Goal: Find contact information: Find contact information

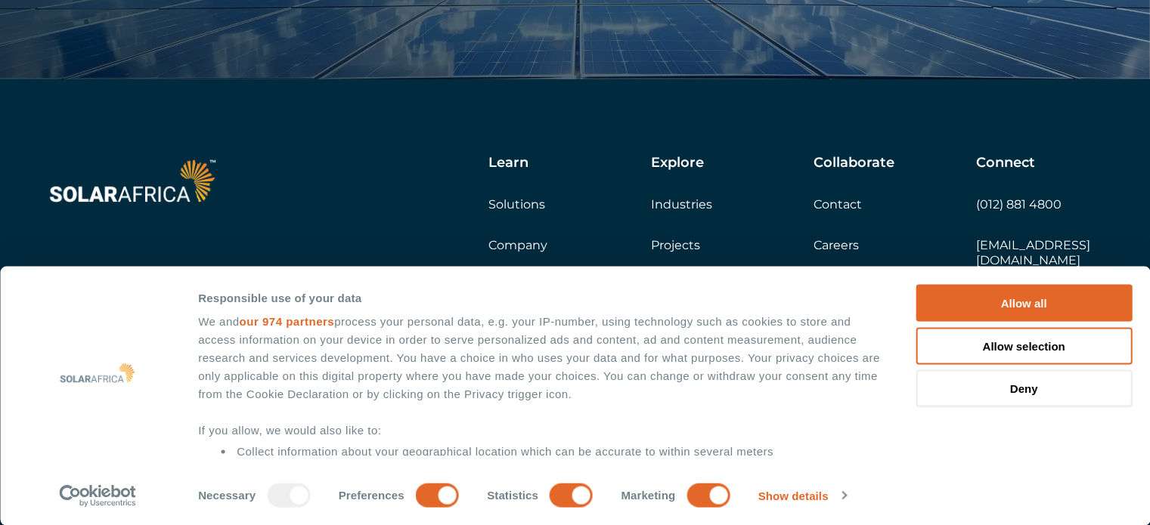
scroll to position [134, 0]
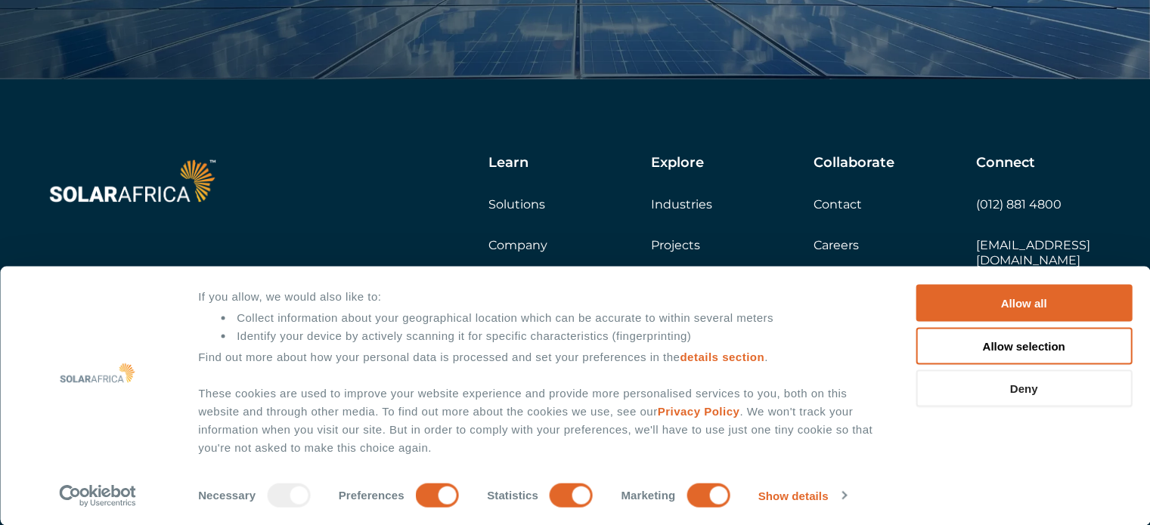
click at [1021, 395] on button "Deny" at bounding box center [1023, 388] width 216 height 37
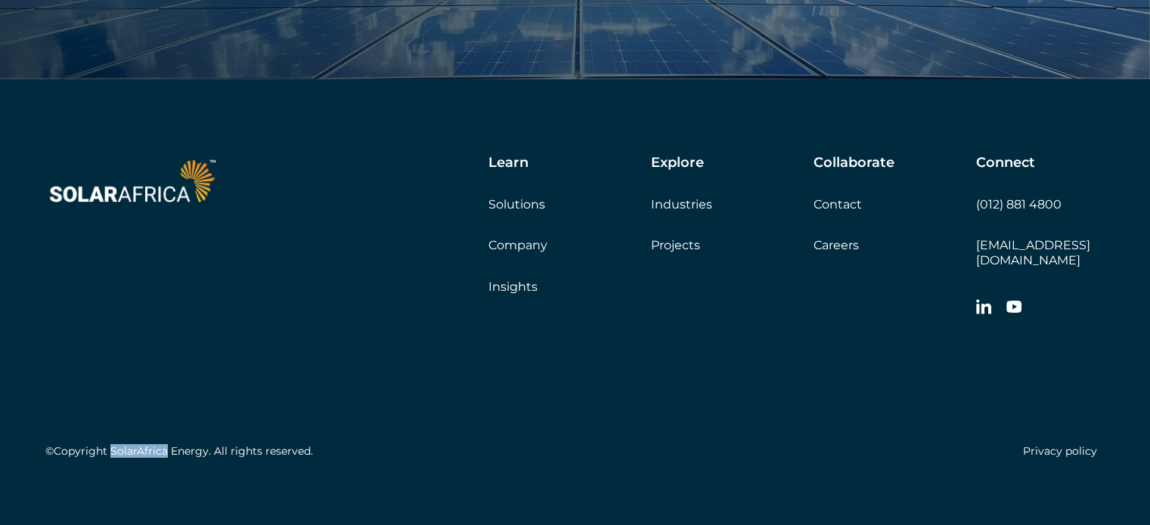
drag, startPoint x: 109, startPoint y: 434, endPoint x: 166, endPoint y: 432, distance: 56.7
click at [166, 445] on h5 "©Copyright SolarAfrica Energy. All rights reserved." at bounding box center [179, 451] width 268 height 13
copy h5 "SolarAfrica"
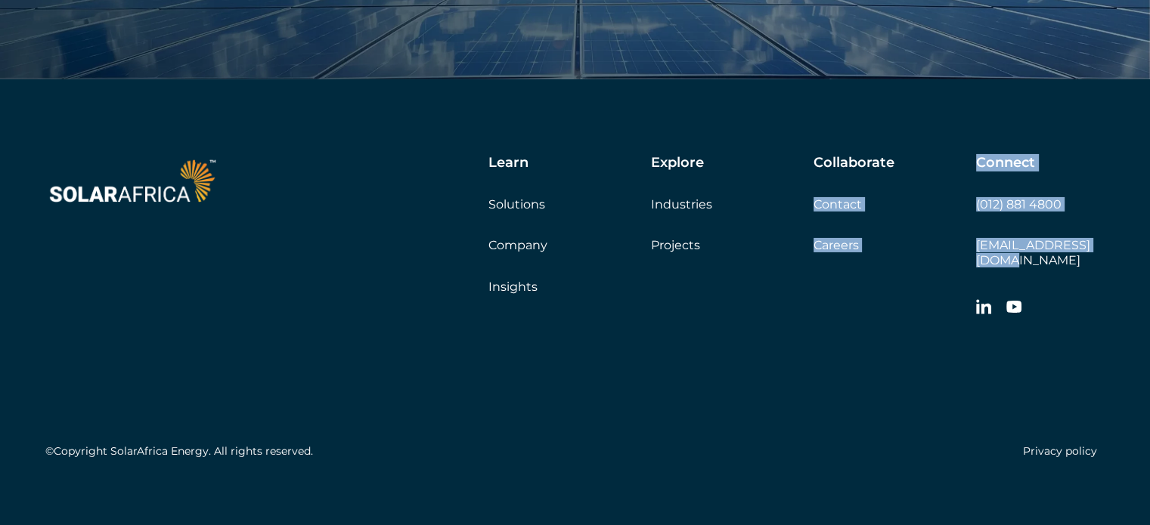
drag, startPoint x: 973, startPoint y: 240, endPoint x: 1098, endPoint y: 251, distance: 125.2
click at [1098, 251] on div "Learn Solutions Company Insights Explore Industries Projects Collaborate Contac…" at bounding box center [697, 239] width 815 height 169
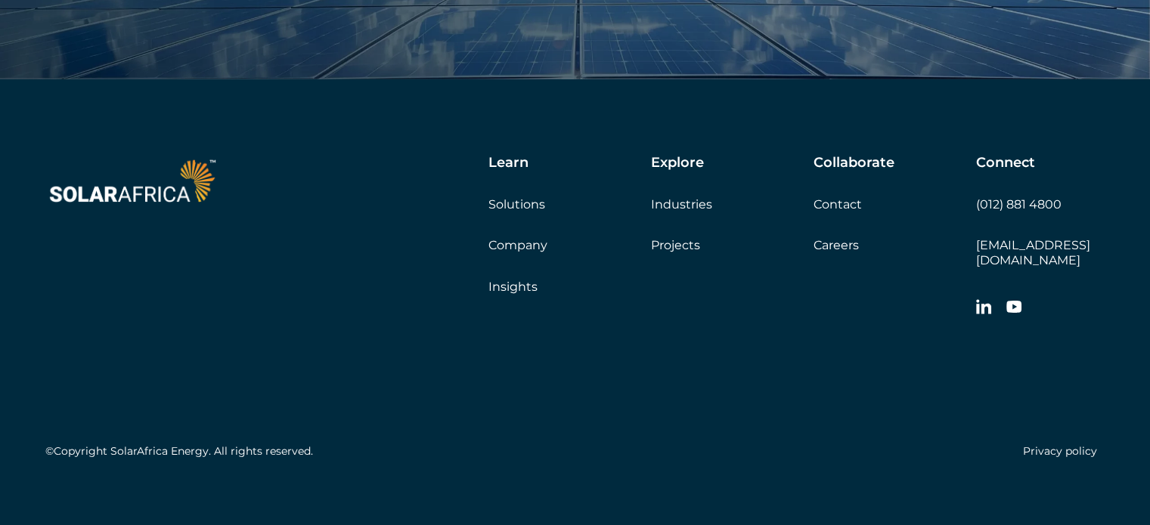
click at [1104, 266] on div "Connect (012) 881 4800 [EMAIL_ADDRESS][DOMAIN_NAME]" at bounding box center [1040, 239] width 129 height 169
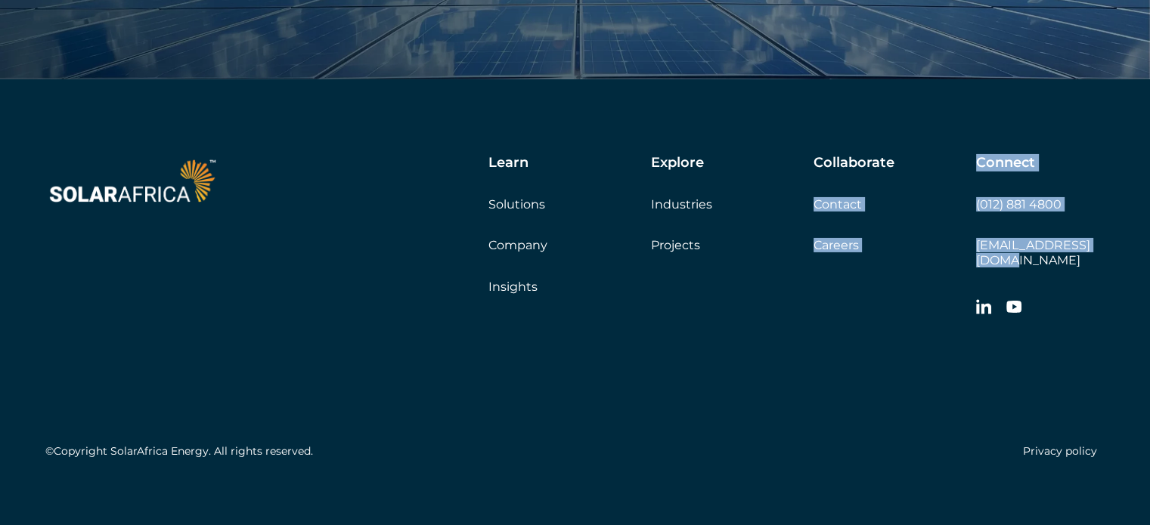
drag, startPoint x: 1116, startPoint y: 237, endPoint x: 974, endPoint y: 246, distance: 142.5
click at [974, 246] on div "Learn Solutions Company Insights Explore Industries Projects Collaborate Contac…" at bounding box center [575, 310] width 1150 height 462
click at [1055, 263] on div "Connect (012) 881 4800 [EMAIL_ADDRESS][DOMAIN_NAME]" at bounding box center [1040, 239] width 129 height 169
drag, startPoint x: 1110, startPoint y: 238, endPoint x: 976, endPoint y: 244, distance: 133.9
click at [976, 244] on div "Learn Solutions Company Insights Explore Industries Projects Collaborate Contac…" at bounding box center [575, 310] width 1150 height 462
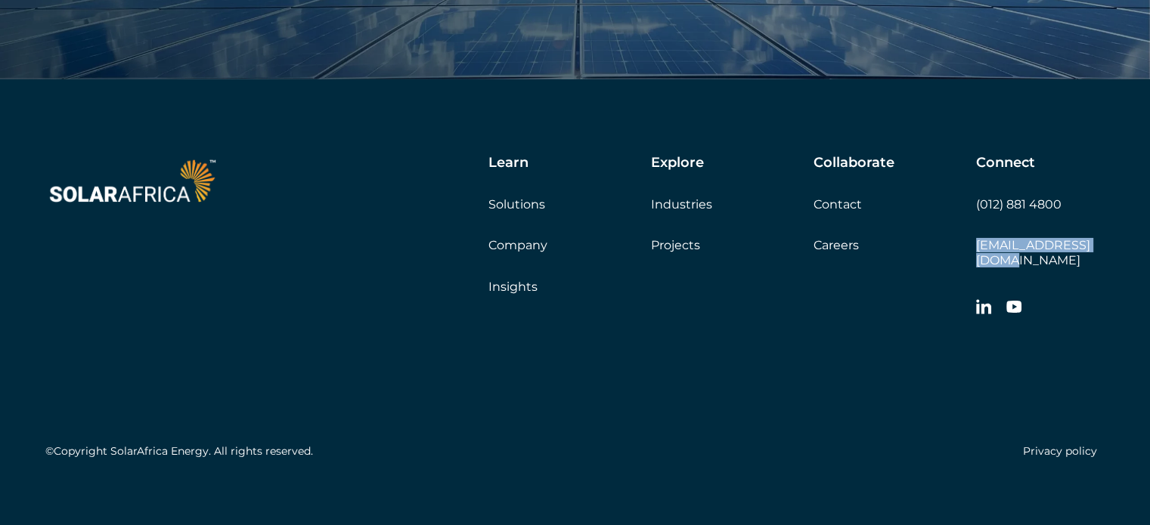
copy link "[EMAIL_ADDRESS][DOMAIN_NAME]"
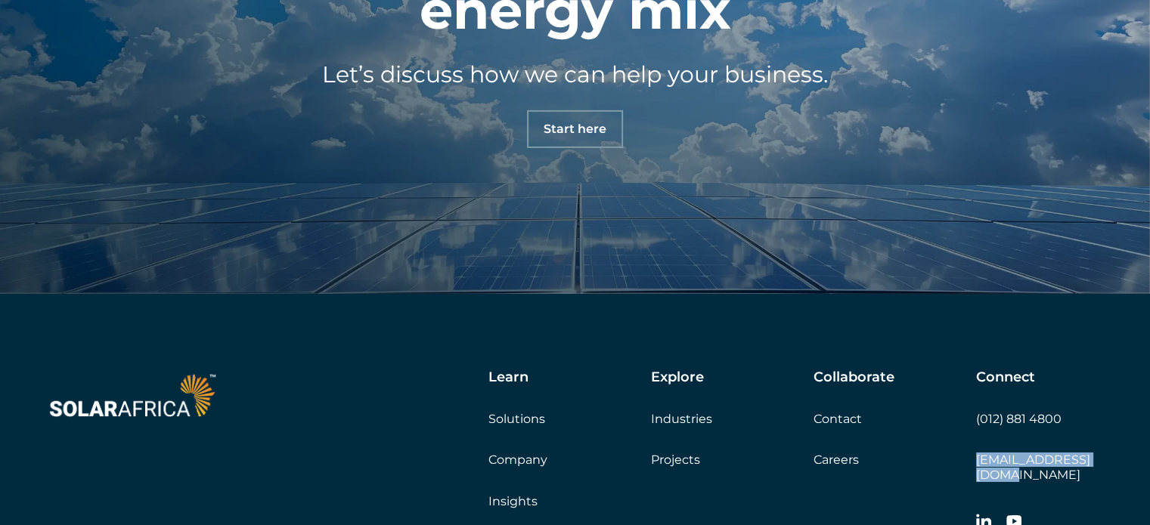
scroll to position [5150, 0]
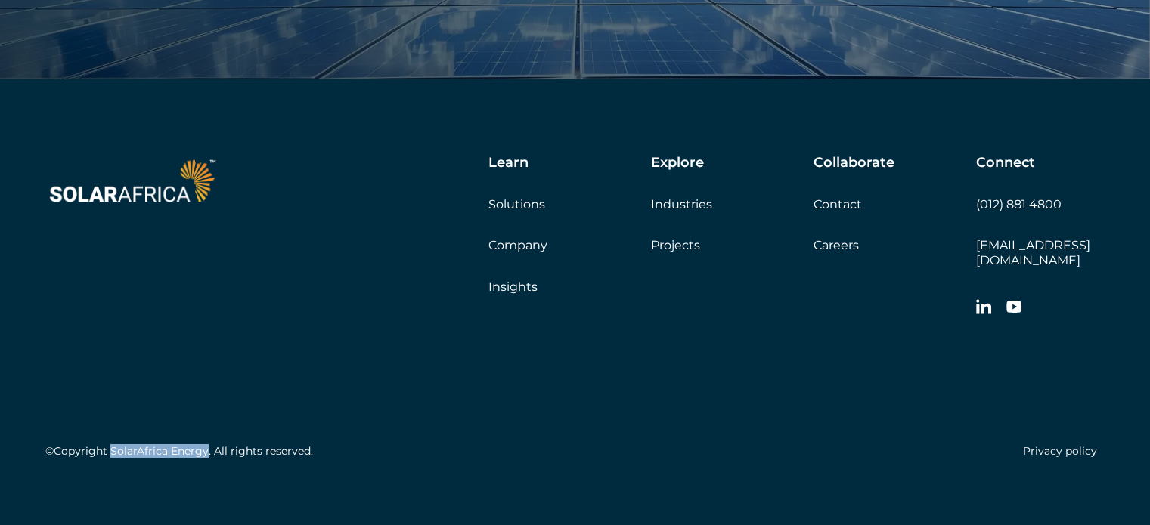
drag, startPoint x: 109, startPoint y: 432, endPoint x: 207, endPoint y: 438, distance: 98.4
click at [207, 445] on h5 "©Copyright SolarAfrica Energy. All rights reserved." at bounding box center [179, 451] width 268 height 13
